Goal: Check status

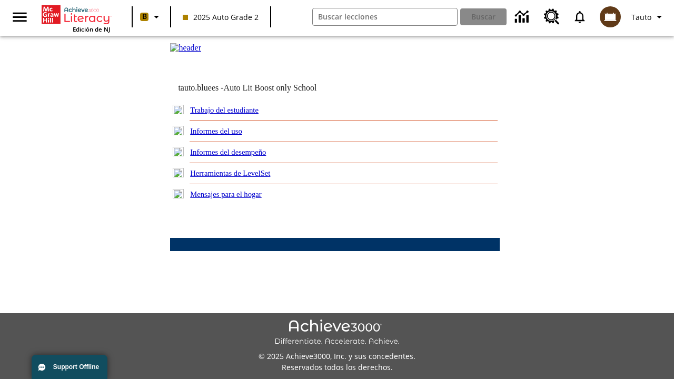
click at [237, 114] on link "Trabajo del estudiante" at bounding box center [224, 110] width 68 height 8
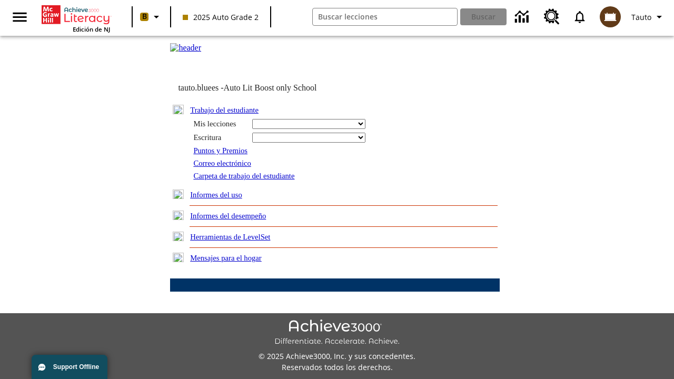
select select "/options/reports/?report_id=24&atype=14&section=2"
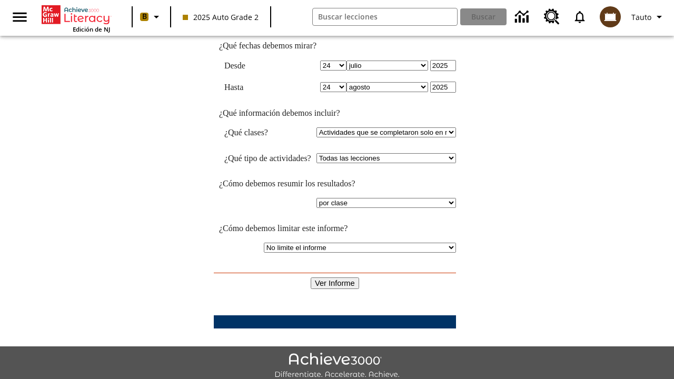
scroll to position [275, 0]
